Goal: Task Accomplishment & Management: Complete application form

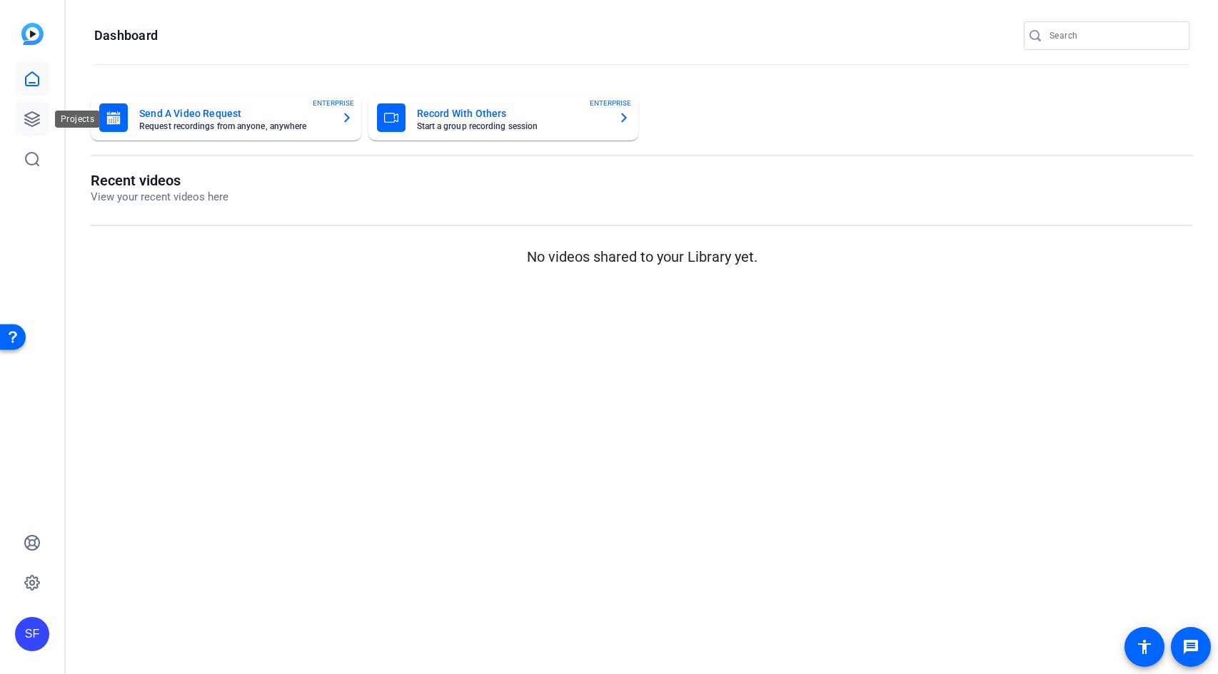
click at [29, 126] on icon at bounding box center [32, 119] width 17 height 17
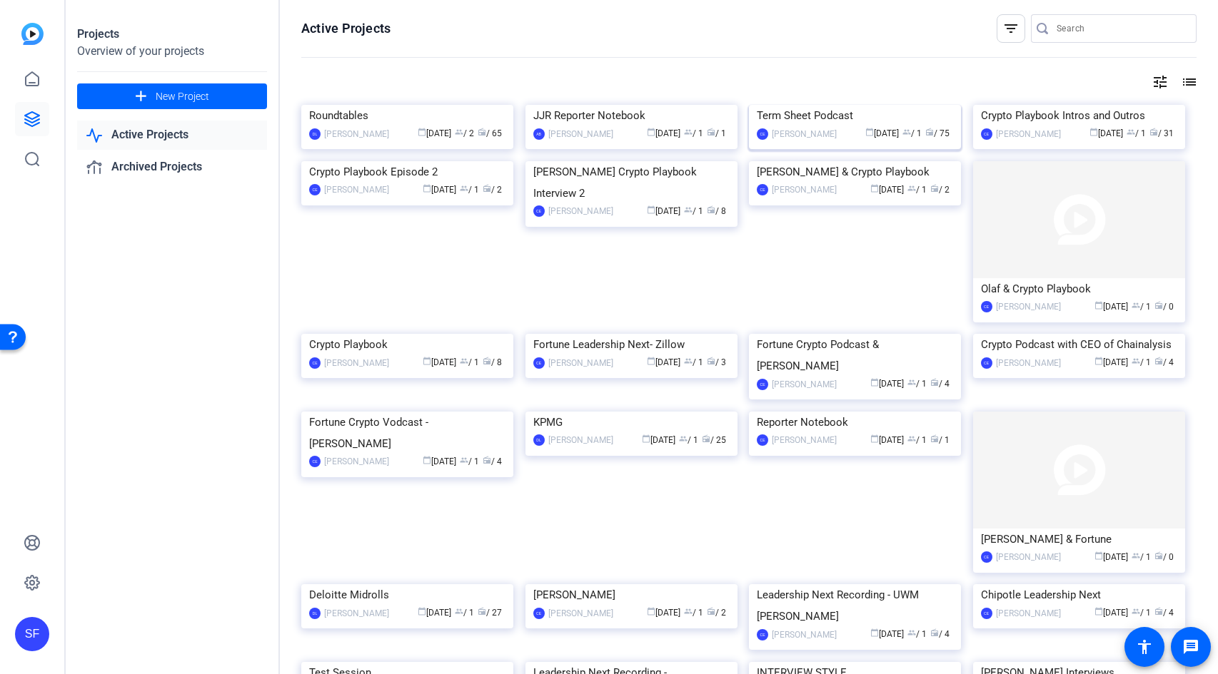
click at [815, 105] on img at bounding box center [855, 105] width 212 height 0
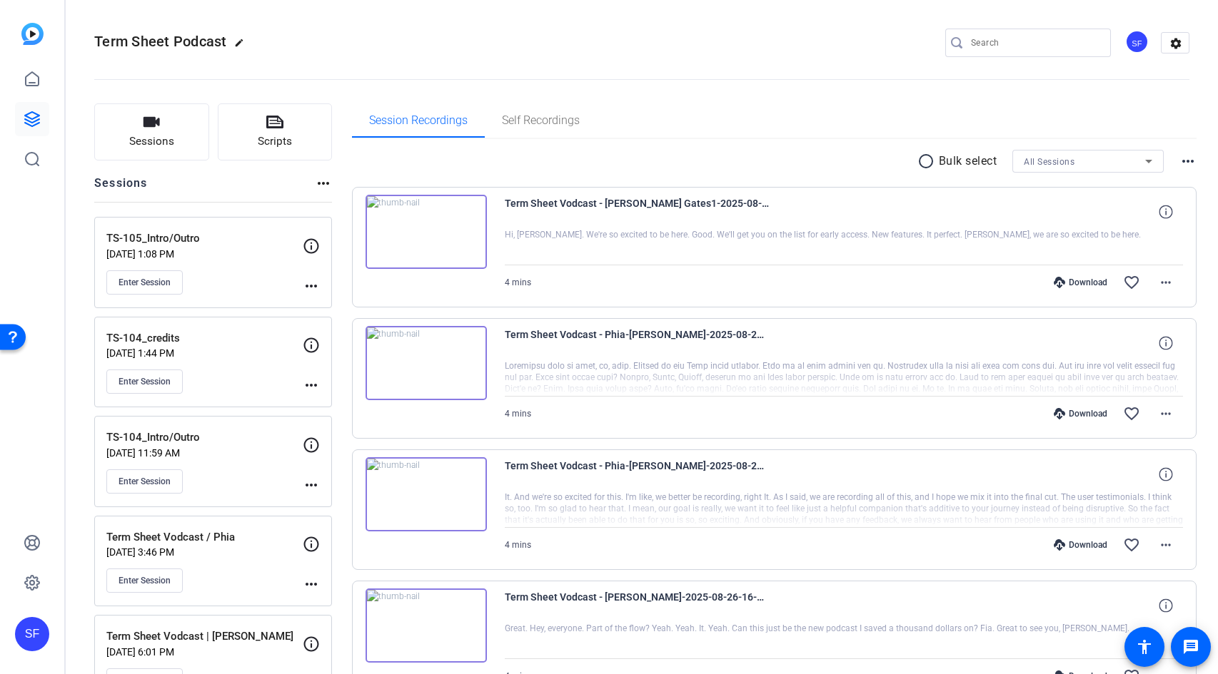
click at [214, 177] on div "Sessions more_horiz" at bounding box center [213, 188] width 238 height 27
click at [162, 142] on span "Sessions" at bounding box center [151, 141] width 45 height 16
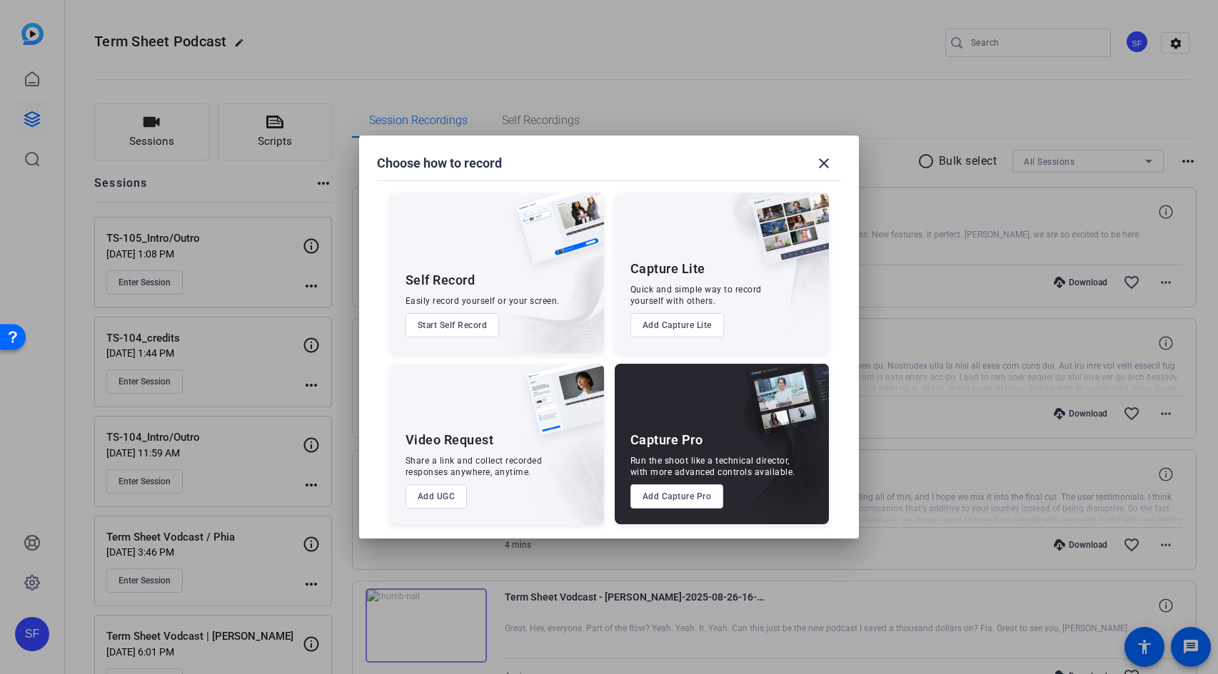
click at [679, 501] on button "Add Capture Pro" at bounding box center [676, 497] width 93 height 24
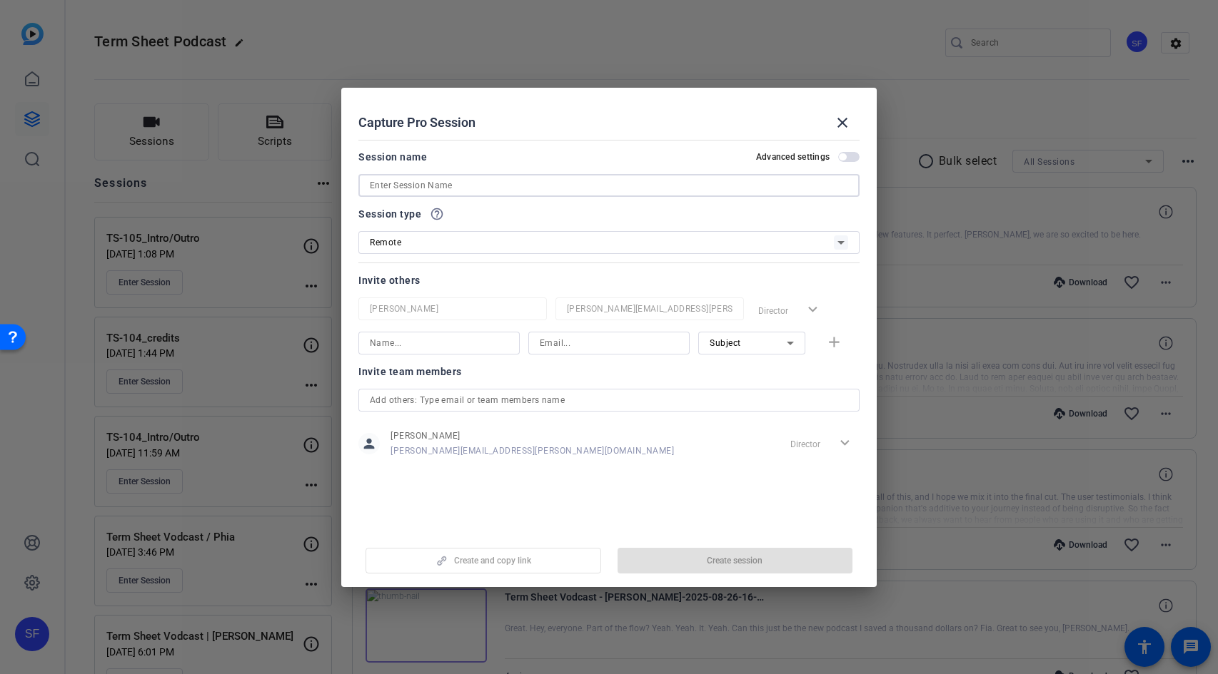
click at [445, 183] on input at bounding box center [609, 185] width 478 height 17
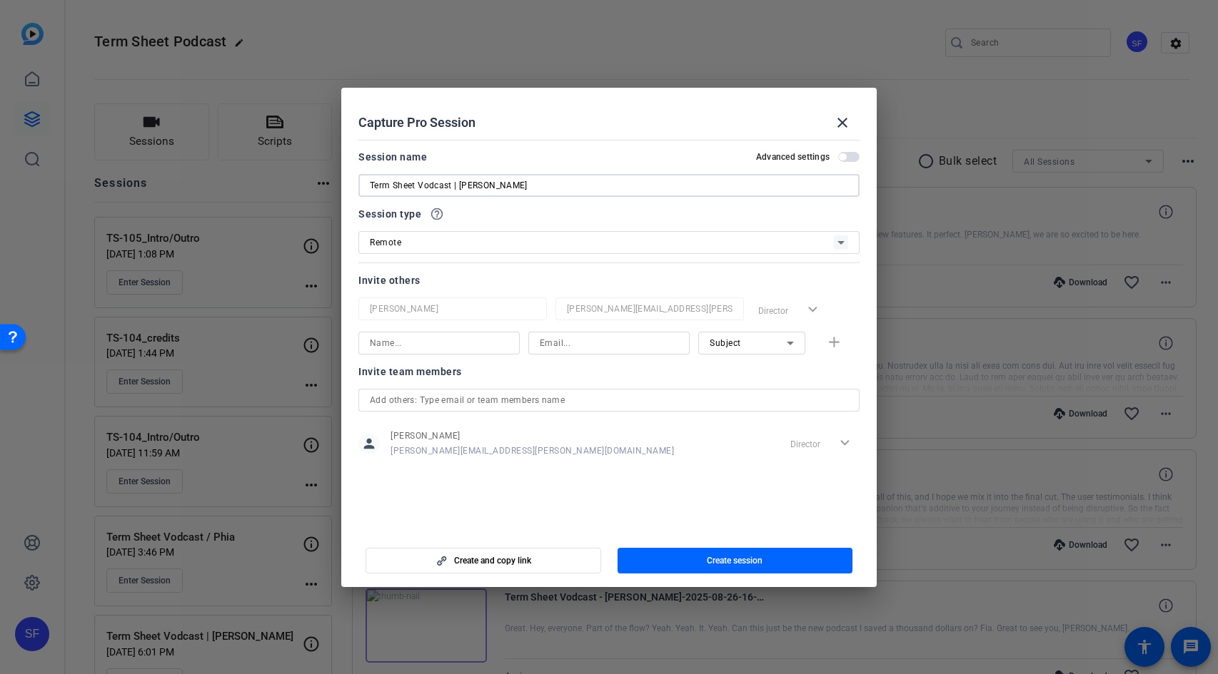
type input "Term Sheet Vodcast | [PERSON_NAME]"
click at [447, 343] on input at bounding box center [439, 343] width 138 height 17
click at [455, 337] on input at bounding box center [439, 343] width 138 height 17
click at [455, 338] on input at bounding box center [439, 343] width 138 height 17
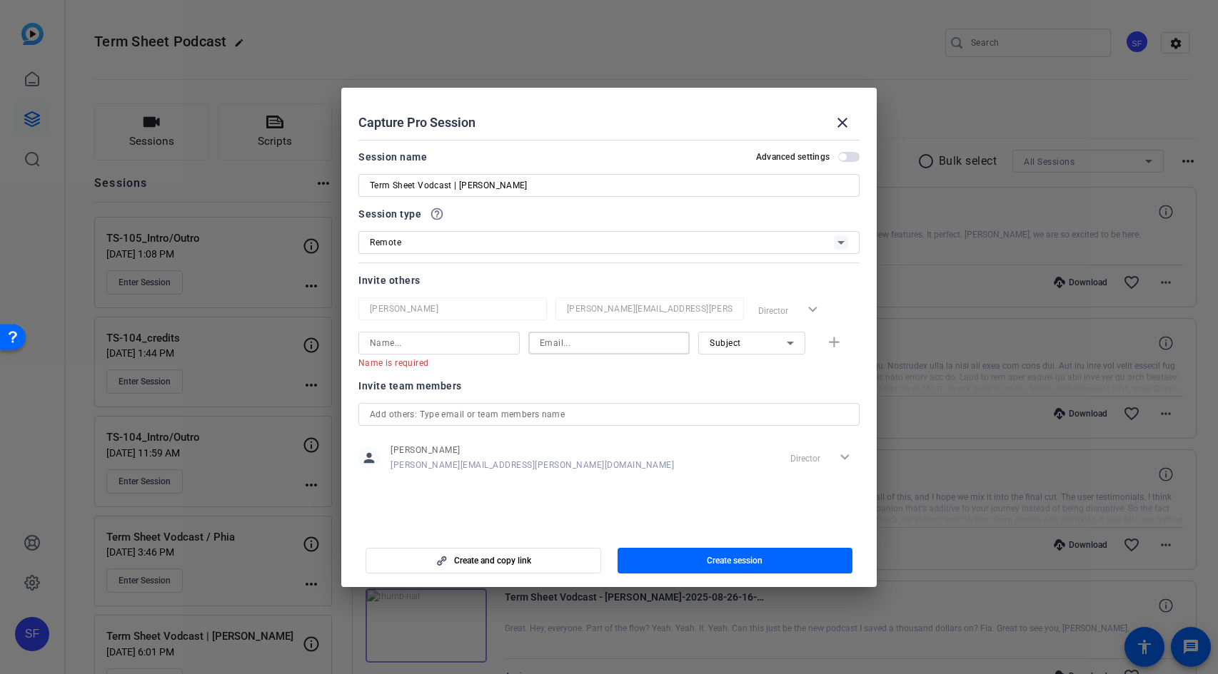
click at [592, 346] on input at bounding box center [609, 343] width 138 height 17
click at [460, 344] on input at bounding box center [439, 343] width 138 height 17
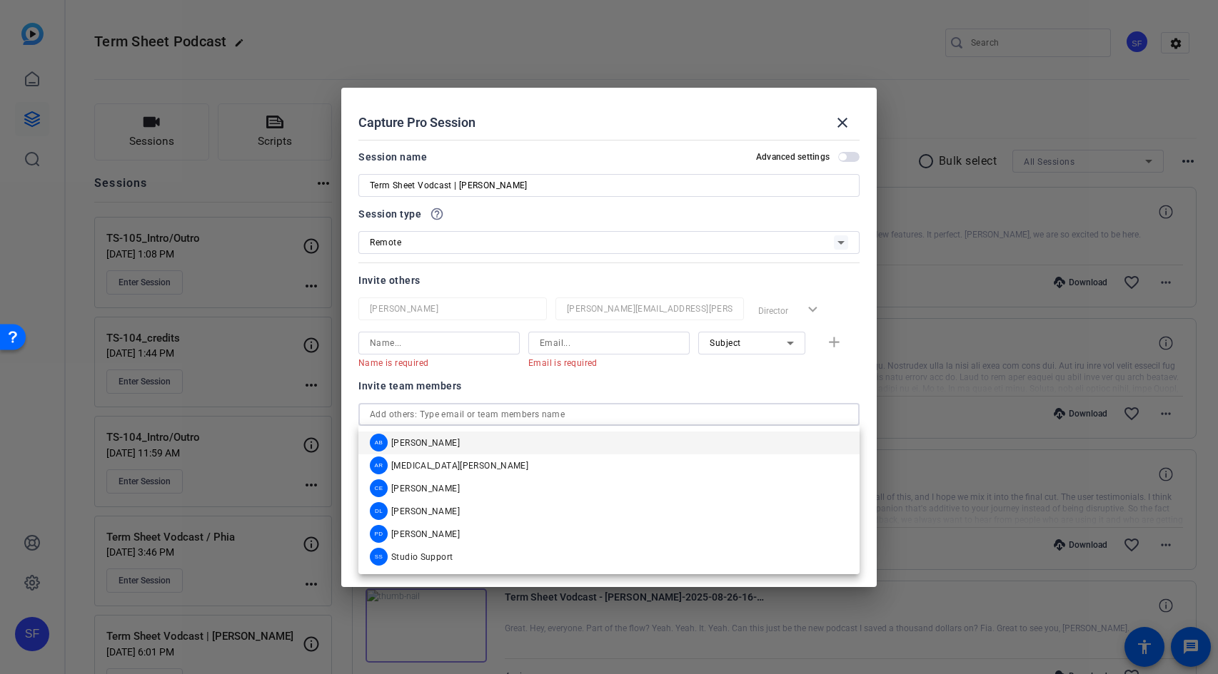
click at [497, 419] on input "text" at bounding box center [609, 414] width 478 height 17
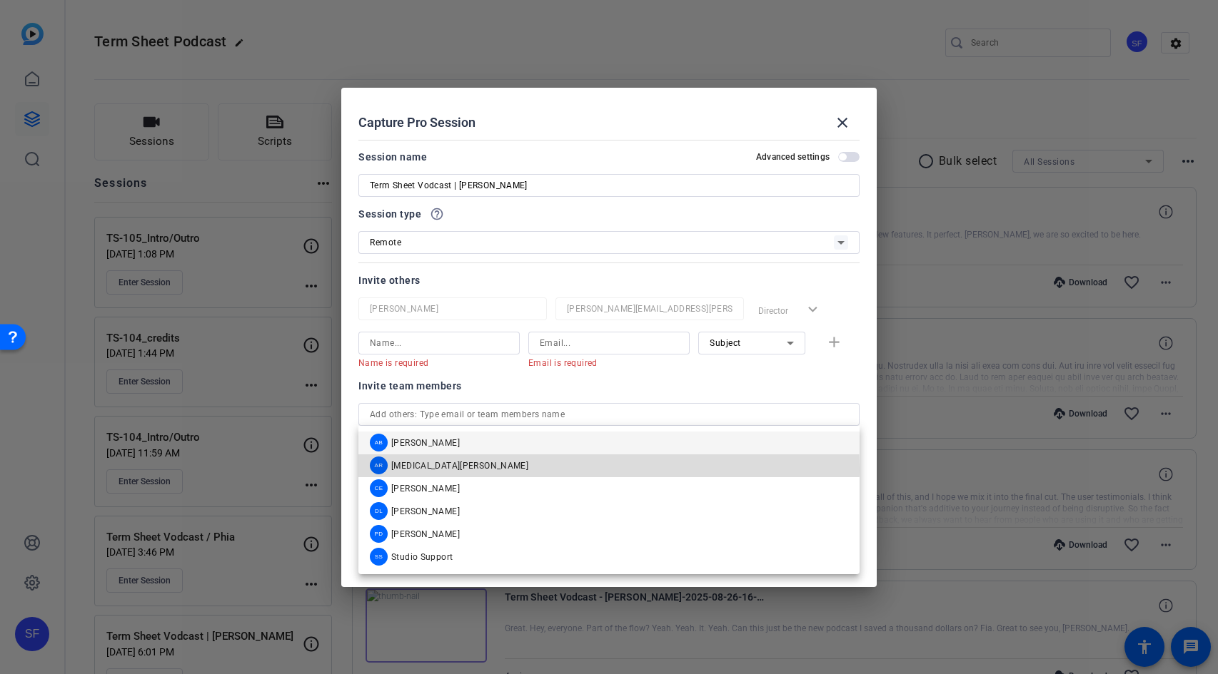
click at [426, 470] on span "[MEDICAL_DATA][PERSON_NAME]" at bounding box center [459, 465] width 137 height 11
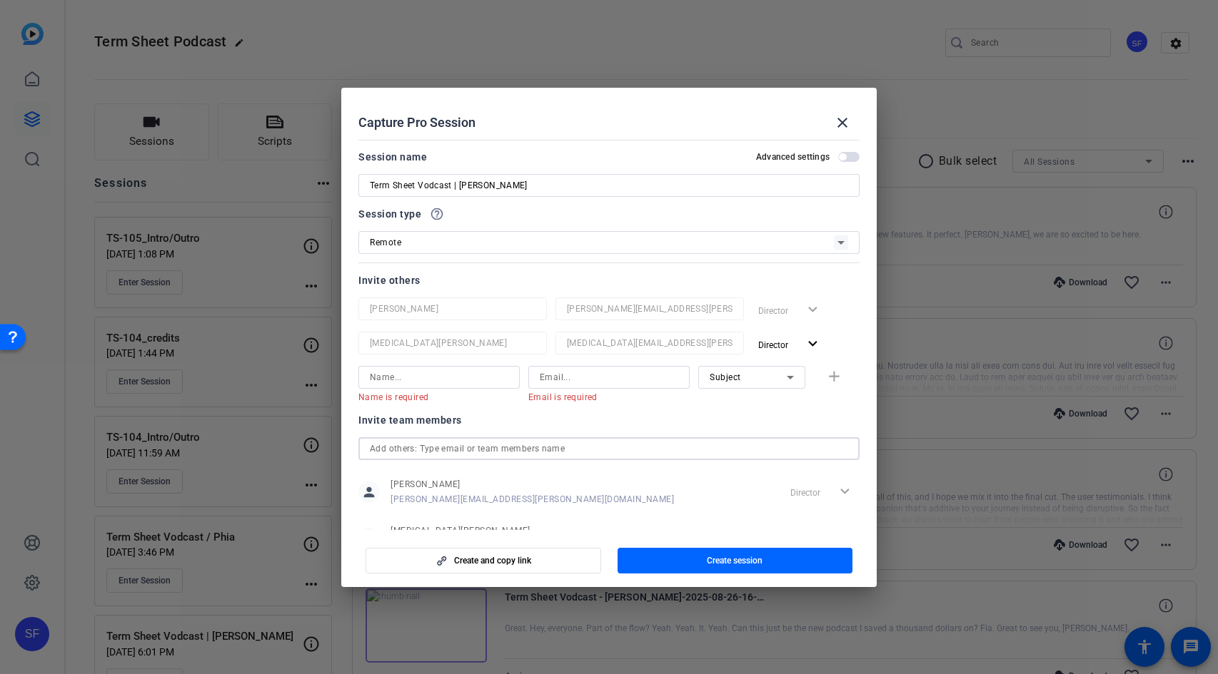
scroll to position [56, 0]
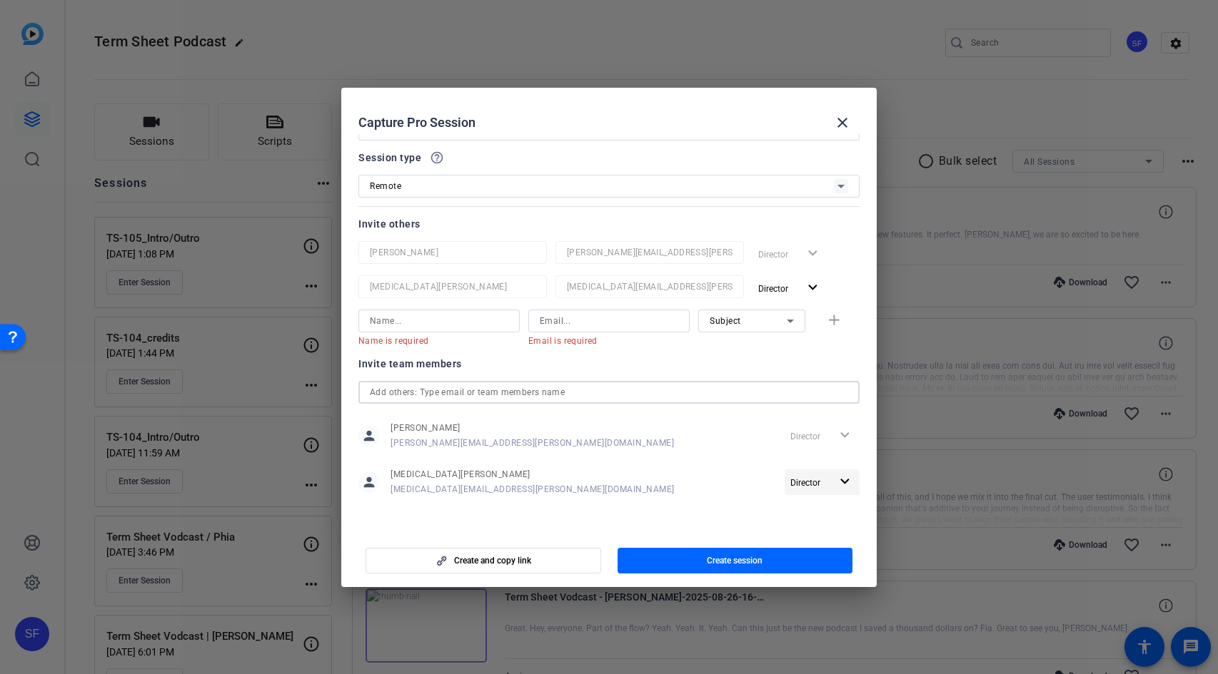
click at [792, 483] on span "Director" at bounding box center [805, 483] width 30 height 10
click at [694, 485] on div at bounding box center [609, 337] width 1218 height 674
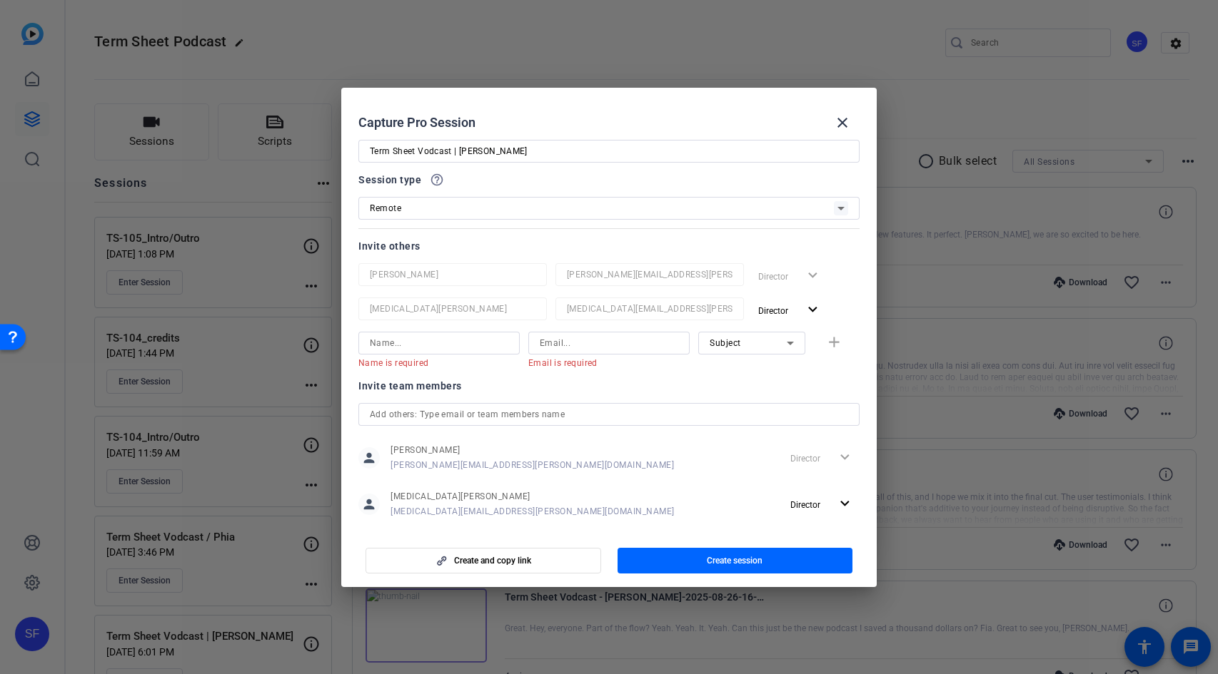
scroll to position [12, 0]
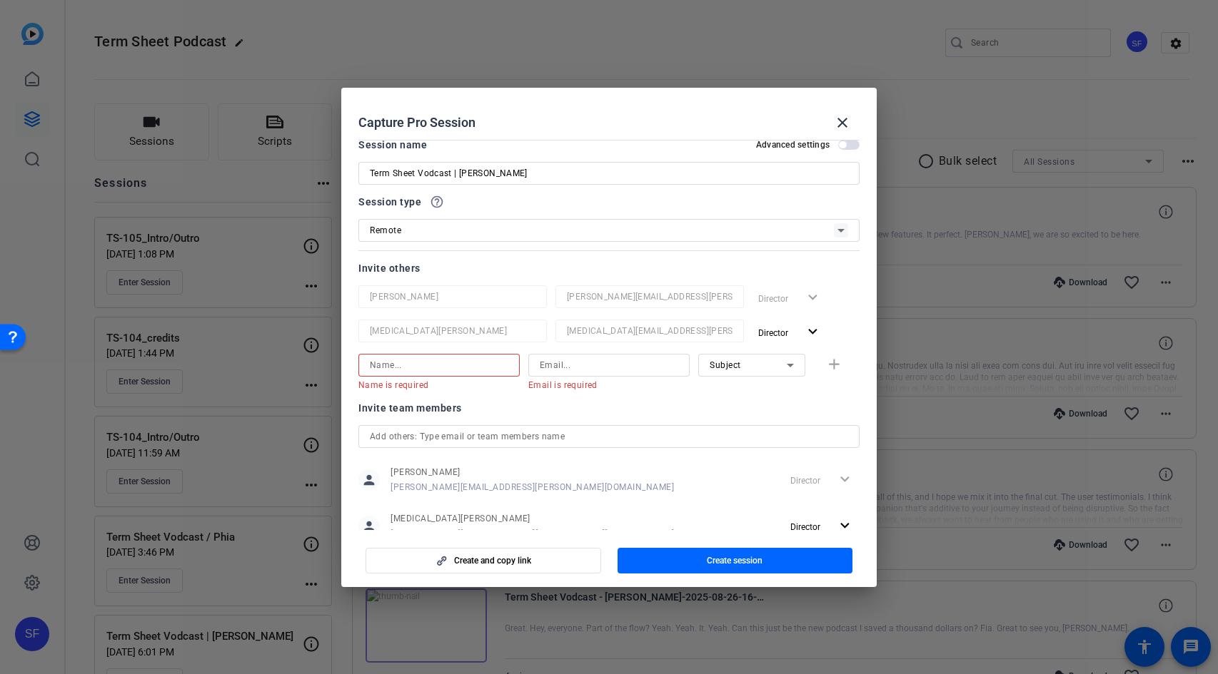
click at [456, 368] on input at bounding box center [439, 365] width 138 height 17
type input "[PERSON_NAME]"
drag, startPoint x: 559, startPoint y: 359, endPoint x: 567, endPoint y: 363, distance: 9.3
click at [559, 359] on input at bounding box center [609, 365] width 138 height 17
paste input "[PERSON_NAME][EMAIL_ADDRESS][DOMAIN_NAME]"
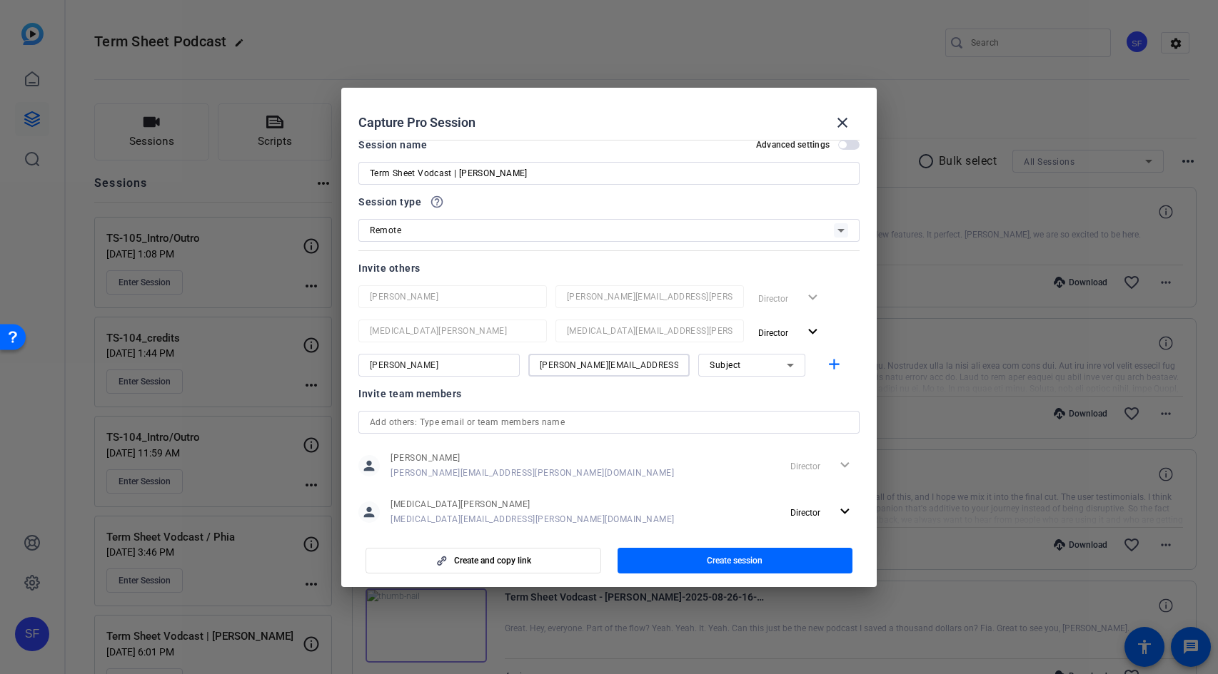
type input "[PERSON_NAME][EMAIL_ADDRESS][DOMAIN_NAME]"
click at [449, 370] on input "[PERSON_NAME]" at bounding box center [439, 365] width 138 height 17
type input "[PERSON_NAME]"
click at [814, 360] on span "button" at bounding box center [837, 365] width 46 height 34
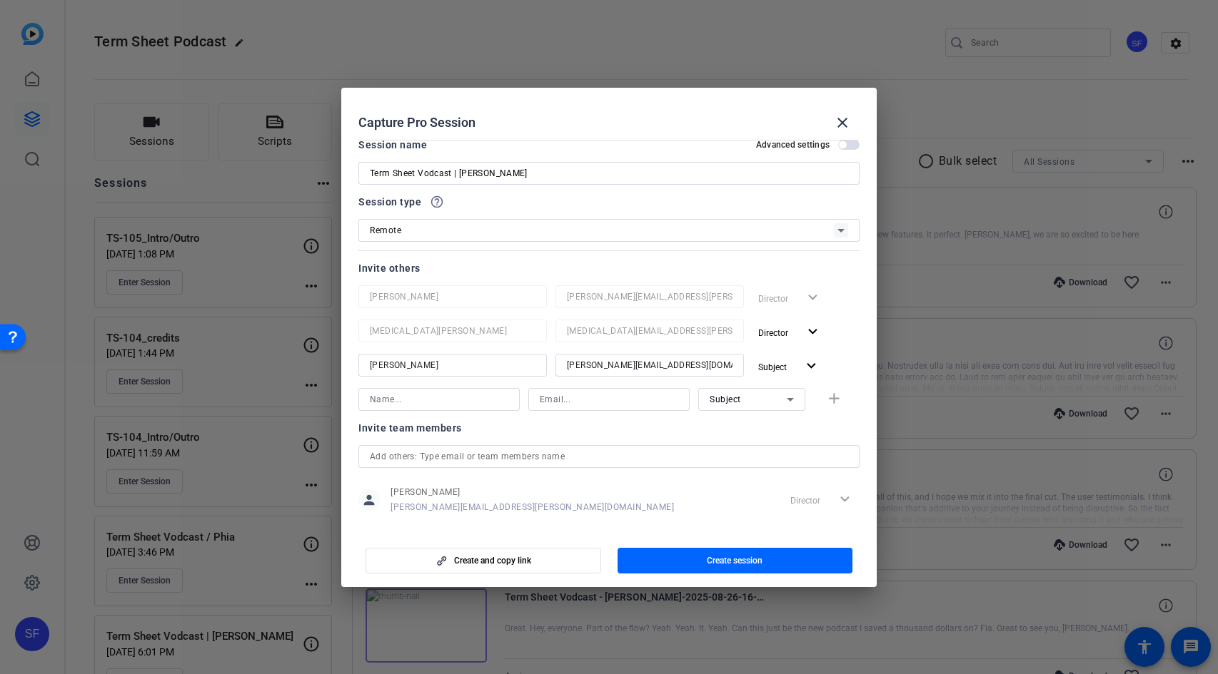
click at [459, 404] on input at bounding box center [439, 399] width 138 height 17
type input "[PERSON_NAME]"
click at [577, 399] on input at bounding box center [609, 399] width 138 height 17
paste input "[PERSON_NAME][EMAIL_ADDRESS][PERSON_NAME][DOMAIN_NAME]"
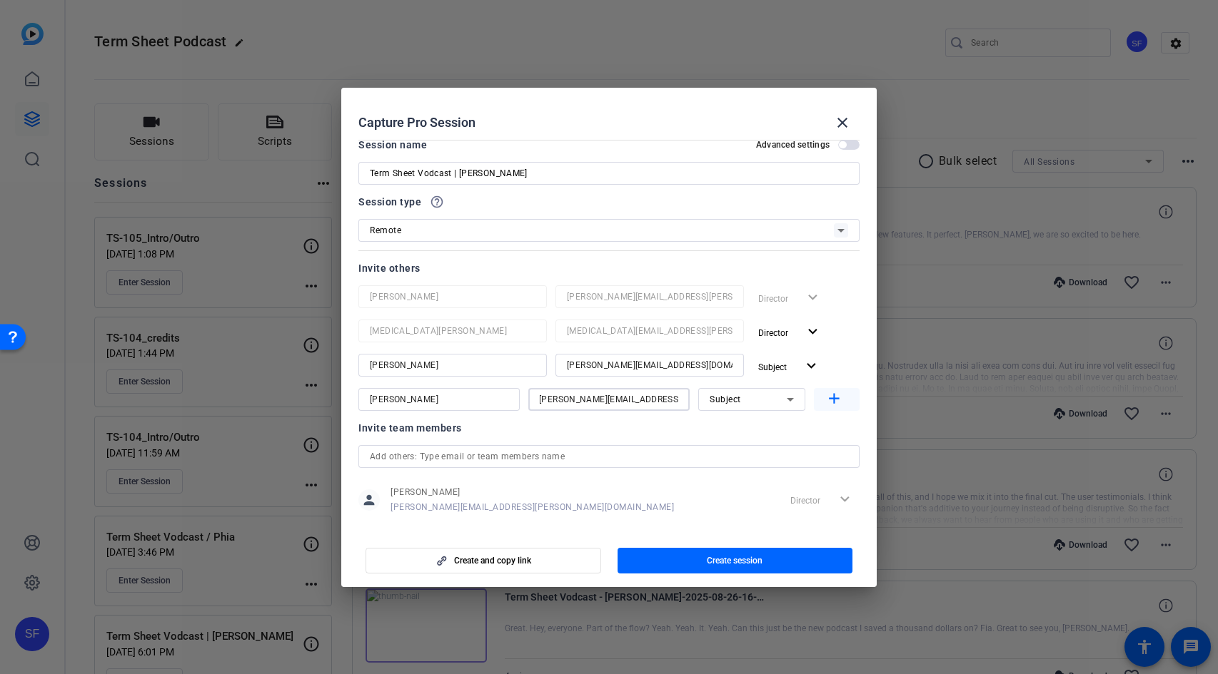
type input "[PERSON_NAME][EMAIL_ADDRESS][PERSON_NAME][DOMAIN_NAME]"
click at [829, 398] on mat-icon "add" at bounding box center [834, 399] width 18 height 18
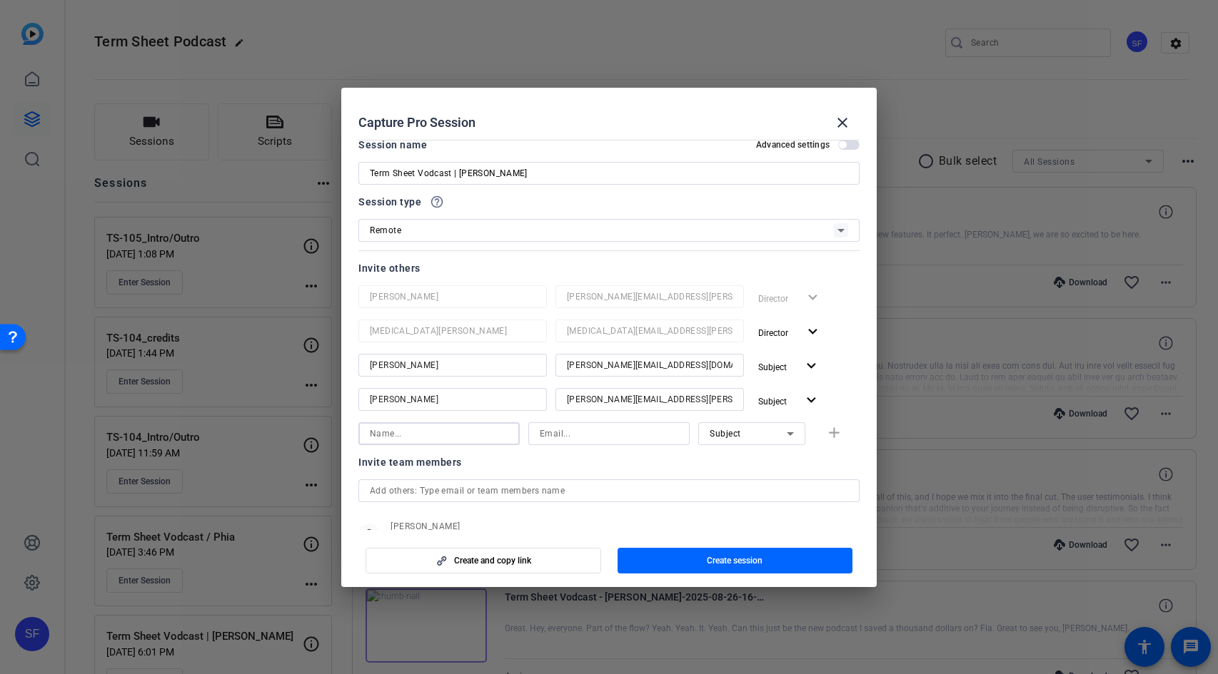
click at [430, 435] on input at bounding box center [439, 433] width 138 height 17
type input "[PERSON_NAME]"
drag, startPoint x: 584, startPoint y: 435, endPoint x: 592, endPoint y: 436, distance: 7.9
click at [584, 435] on input at bounding box center [609, 433] width 138 height 17
paste input "[EMAIL_ADDRESS][PERSON_NAME][DOMAIN_NAME]"
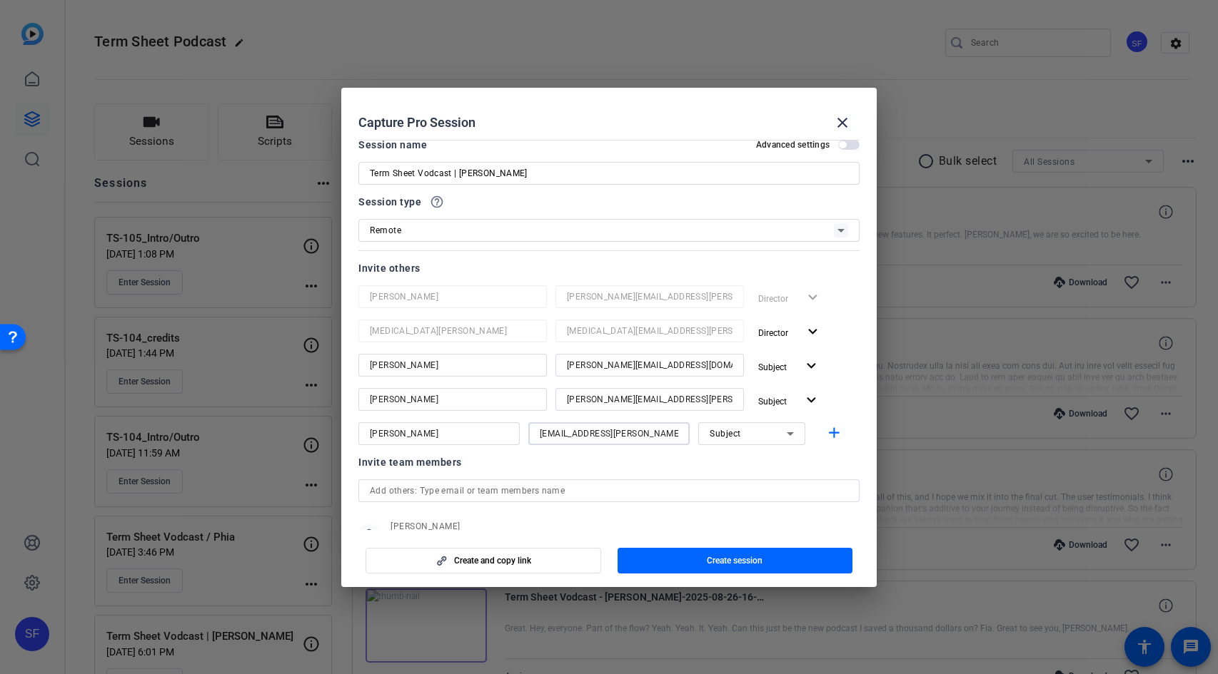
type input "[EMAIL_ADDRESS][PERSON_NAME][DOMAIN_NAME]"
click at [750, 438] on div "Subject" at bounding box center [747, 434] width 77 height 18
click at [751, 486] on mat-option "Watcher" at bounding box center [743, 485] width 107 height 23
click at [825, 436] on mat-icon "add" at bounding box center [834, 434] width 18 height 18
click at [457, 472] on input at bounding box center [439, 468] width 138 height 17
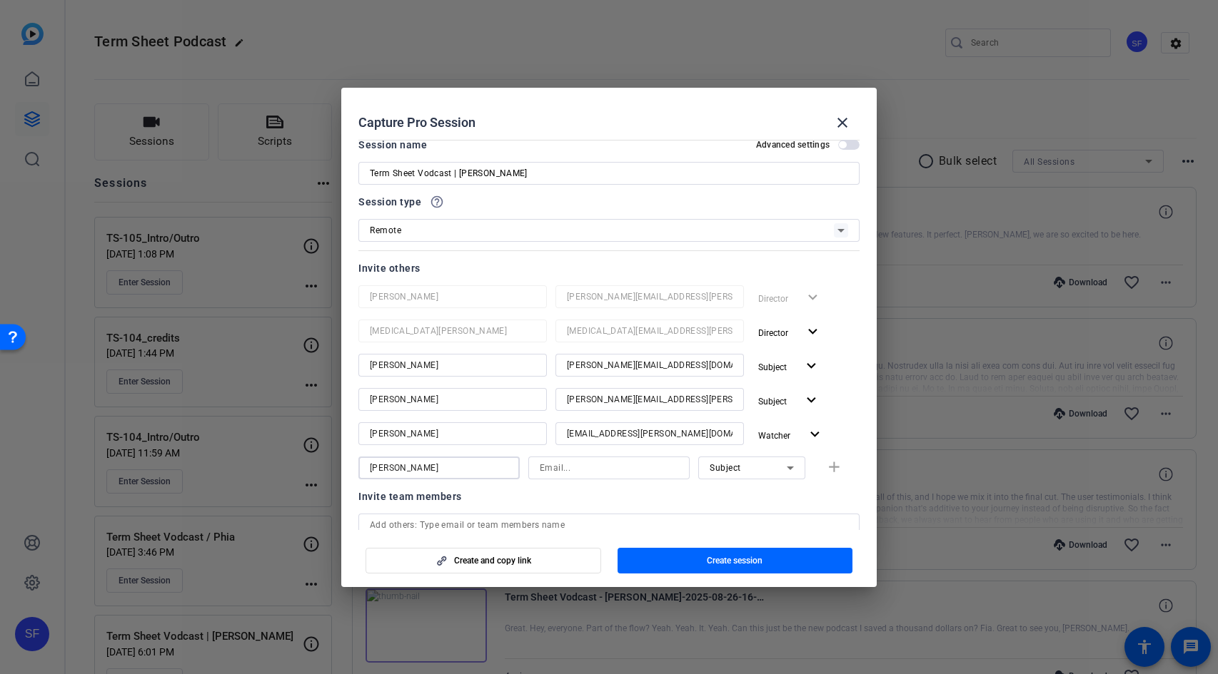
type input "[PERSON_NAME]"
paste input "[PERSON_NAME][EMAIL_ADDRESS][PERSON_NAME][DOMAIN_NAME]"
type input "[PERSON_NAME][EMAIL_ADDRESS][PERSON_NAME][DOMAIN_NAME]"
click at [727, 470] on span "Subject" at bounding box center [724, 468] width 31 height 10
click at [729, 502] on span "Collaborator" at bounding box center [728, 496] width 52 height 17
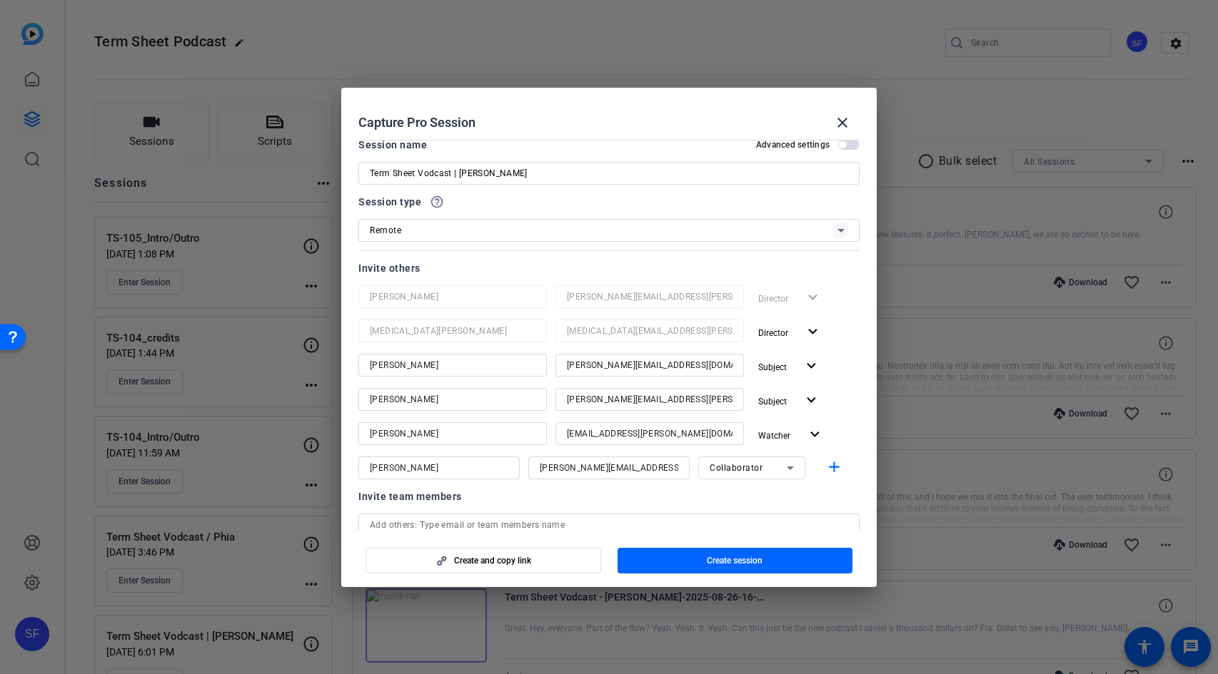
drag, startPoint x: 664, startPoint y: 498, endPoint x: 655, endPoint y: 495, distance: 9.3
click at [664, 497] on div "Invite team members" at bounding box center [608, 496] width 501 height 17
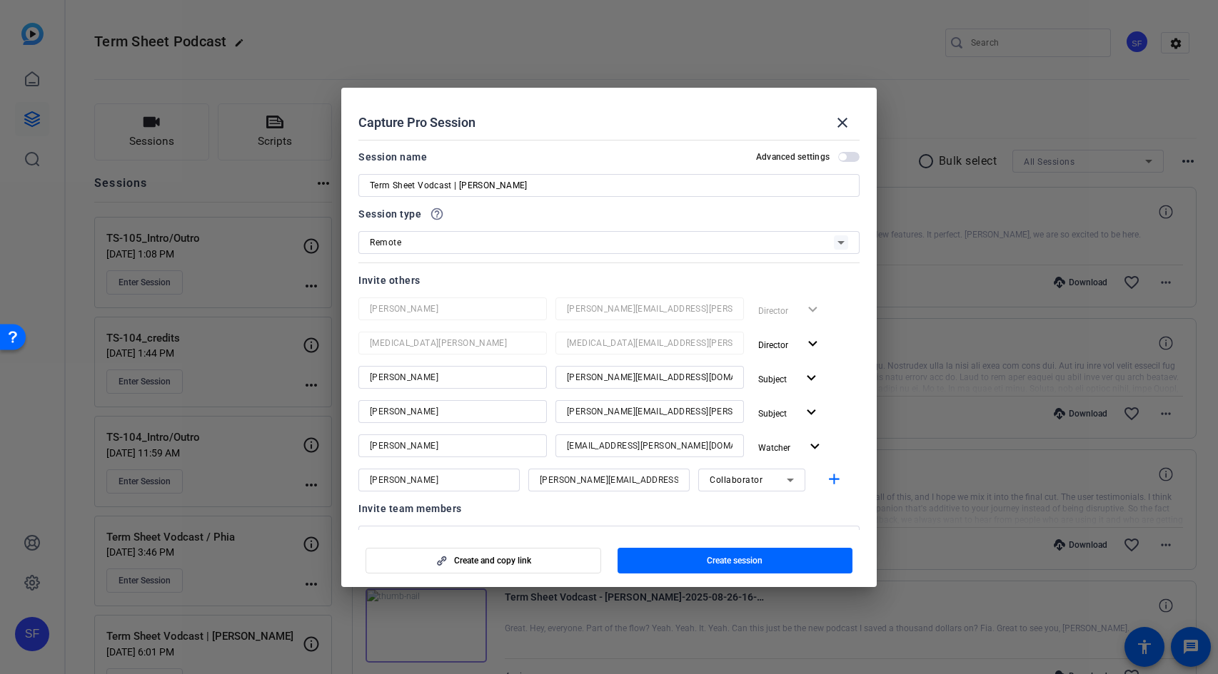
click at [500, 101] on h2 "Capture Pro Session close" at bounding box center [608, 111] width 535 height 46
